Goal: Find specific page/section: Find specific page/section

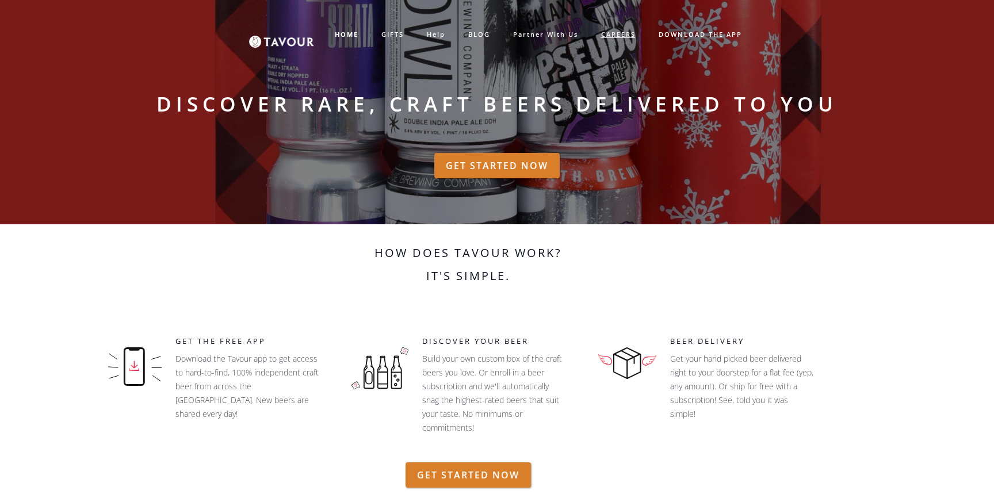
click at [619, 32] on link "CAREERS" at bounding box center [618, 34] width 58 height 19
click at [616, 37] on link "CAREERS" at bounding box center [618, 34] width 58 height 19
click at [479, 34] on link "BLOG" at bounding box center [479, 34] width 45 height 19
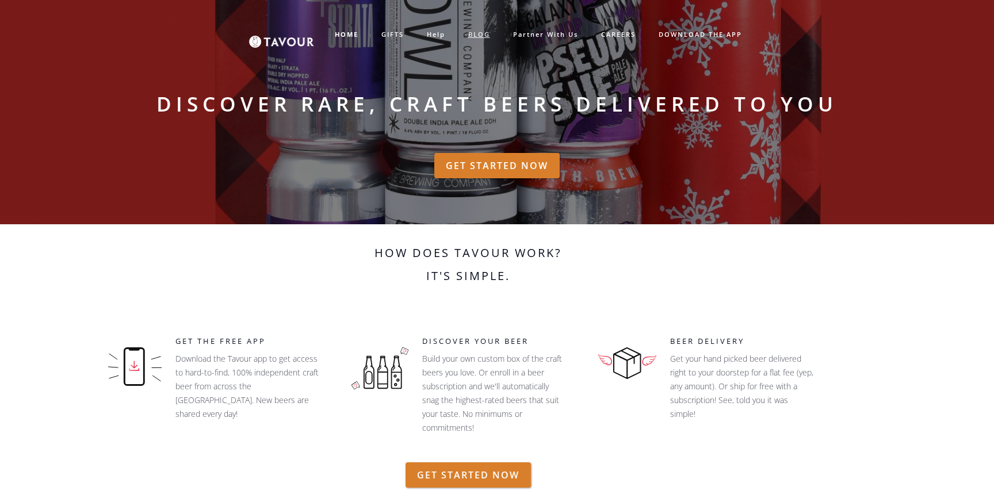
click at [475, 36] on link "BLOG" at bounding box center [479, 34] width 45 height 19
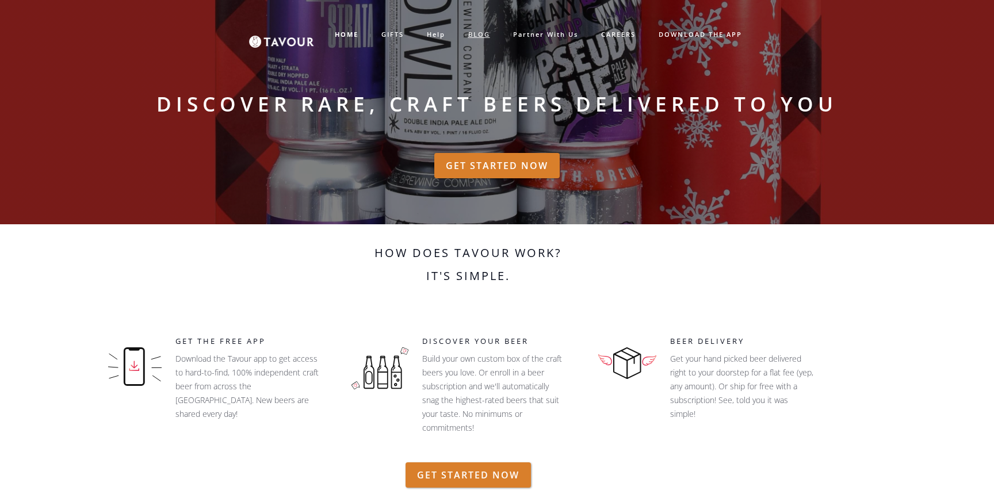
click at [475, 36] on link "BLOG" at bounding box center [479, 34] width 45 height 19
click at [717, 35] on link "DOWNLOAD THE APP" at bounding box center [700, 34] width 106 height 19
